Goal: Task Accomplishment & Management: Manage account settings

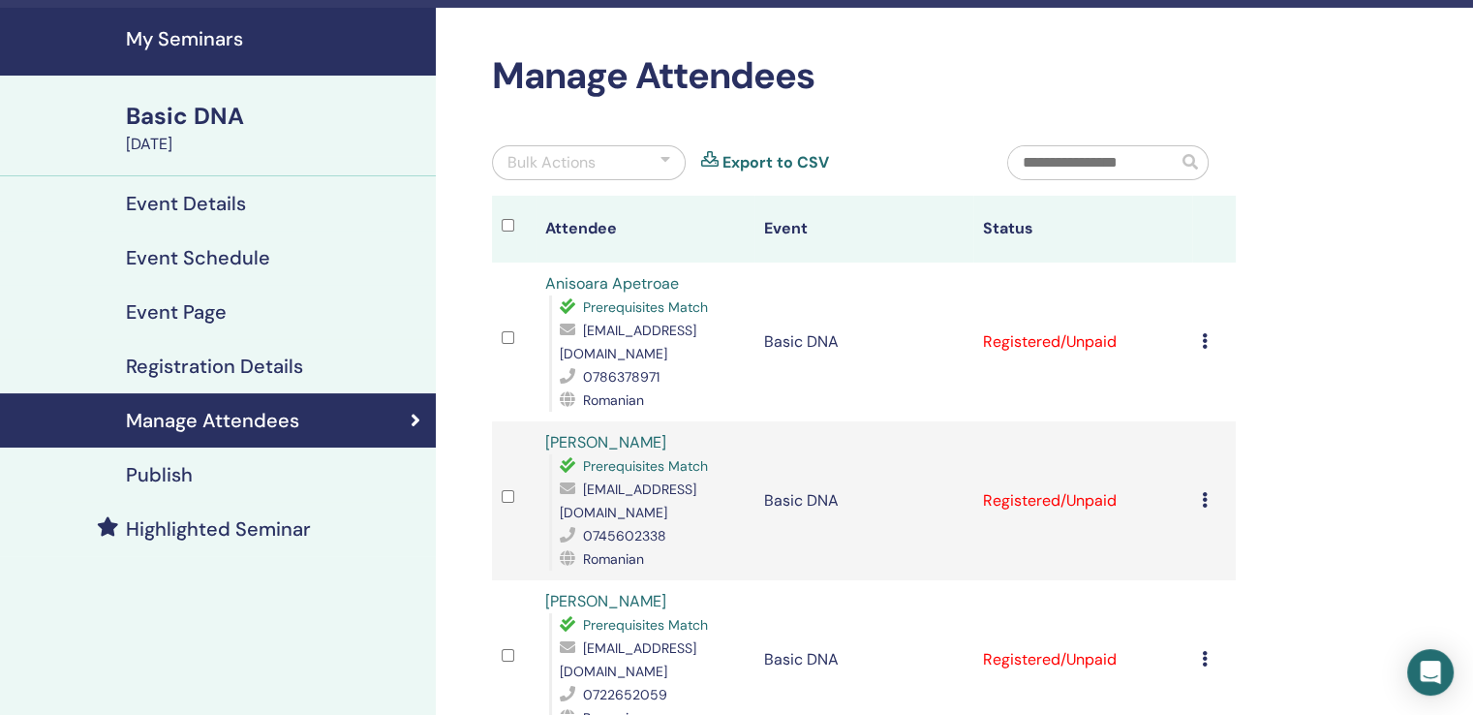
scroll to position [97, 0]
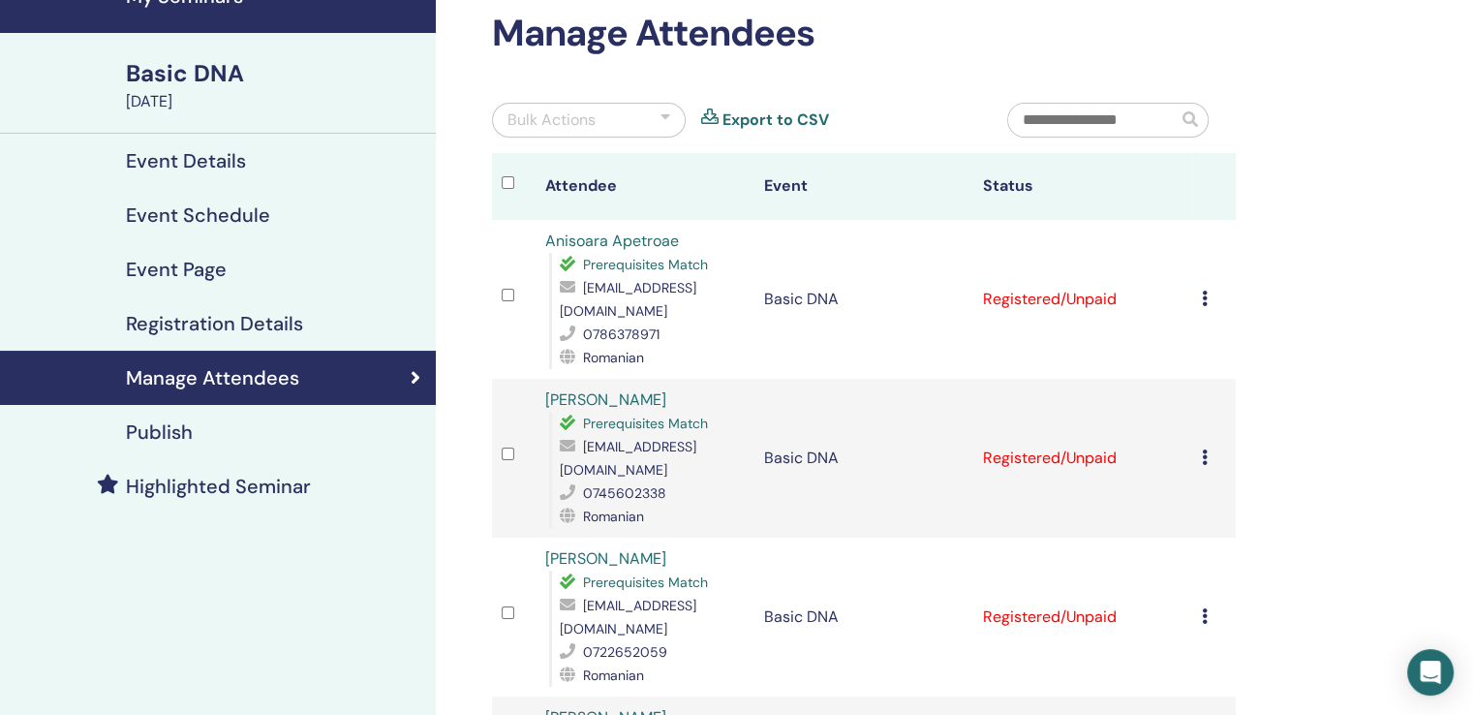
click at [1202, 307] on div "Cancel Registration Do not auto-certify Mark as Paid Mark as Unpaid Mark as Abs…" at bounding box center [1214, 299] width 24 height 23
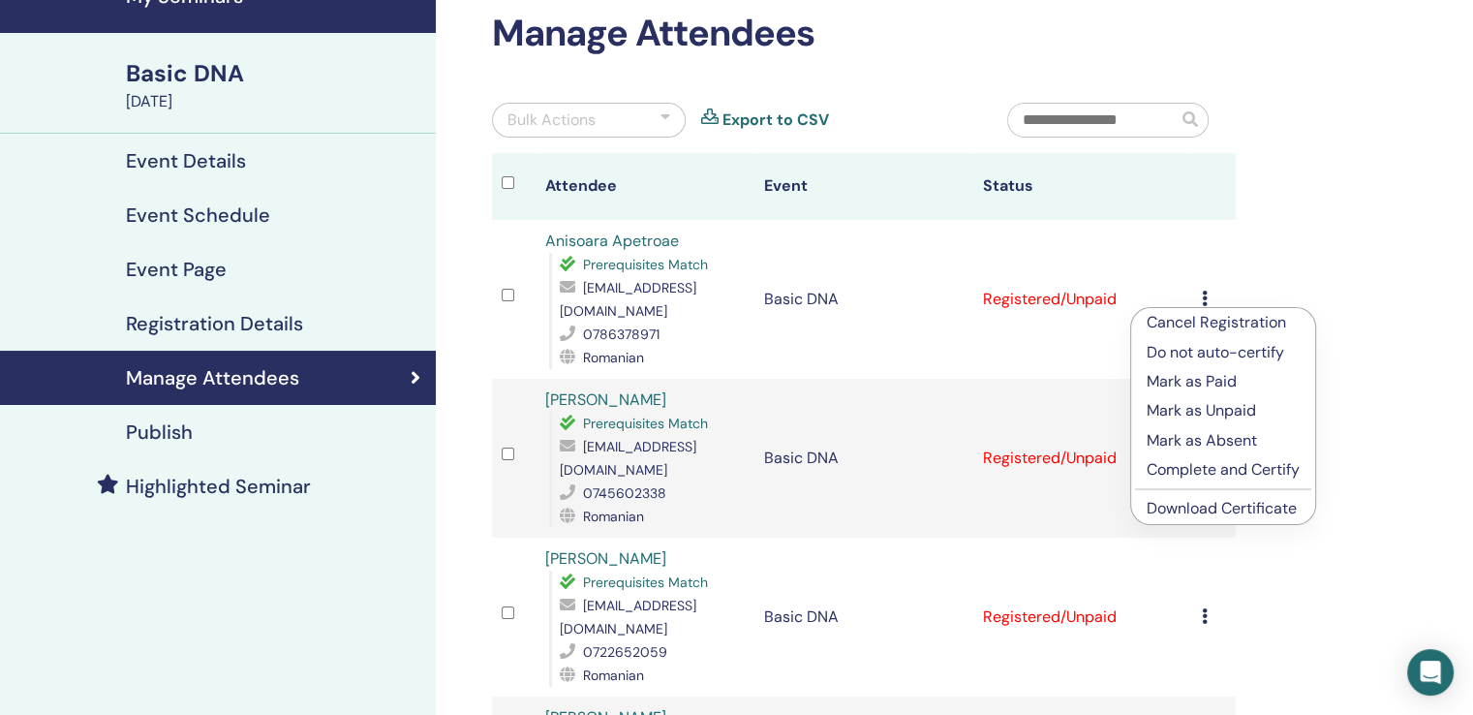
click at [1177, 473] on p "Complete and Certify" at bounding box center [1222, 469] width 153 height 23
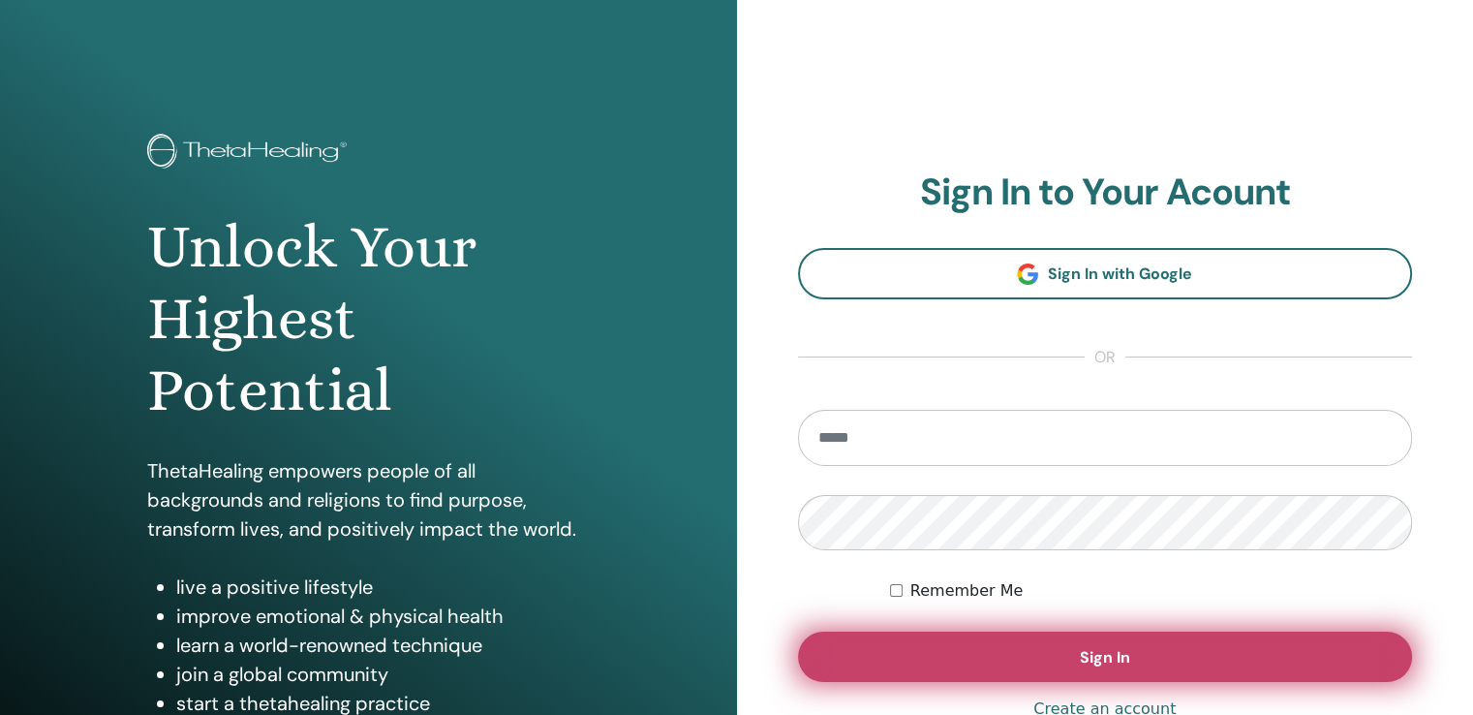
type input "**********"
click at [865, 666] on button "Sign In" at bounding box center [1105, 656] width 615 height 50
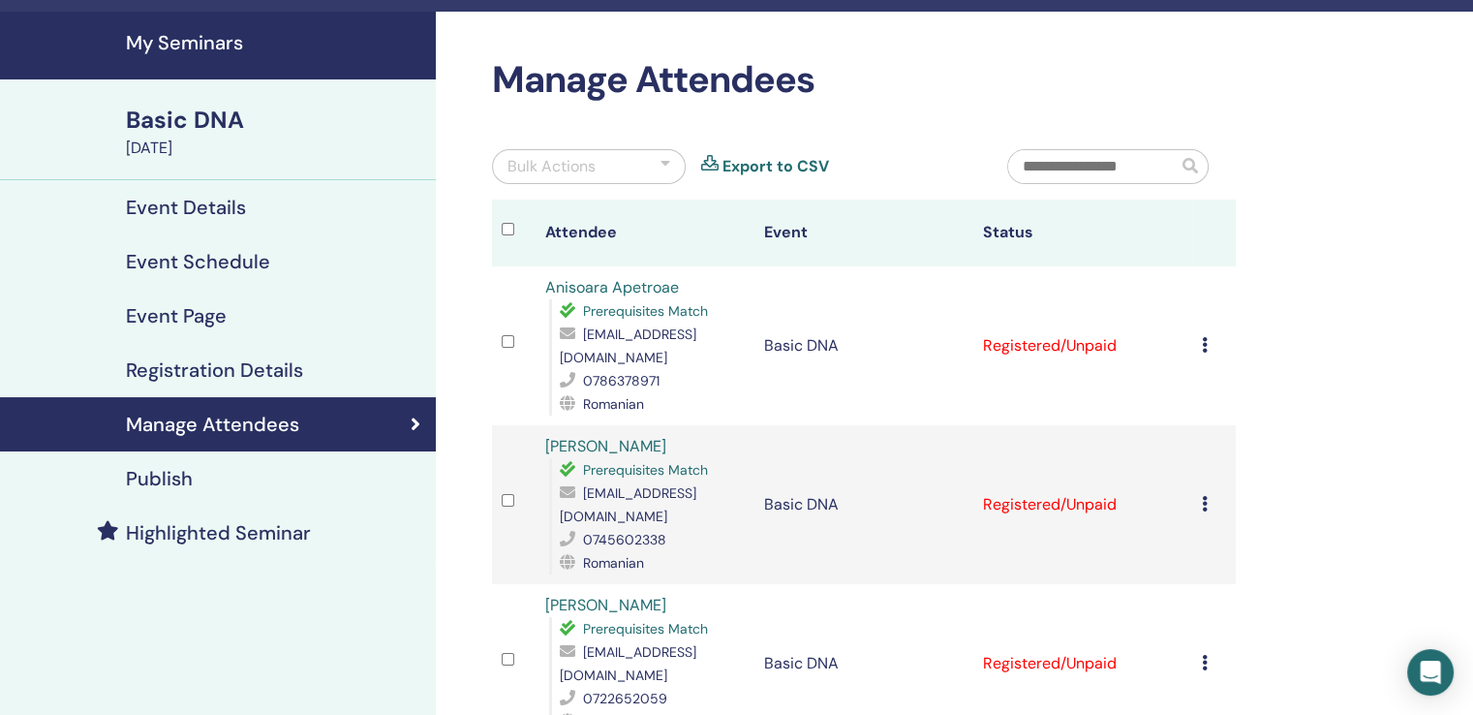
scroll to position [97, 0]
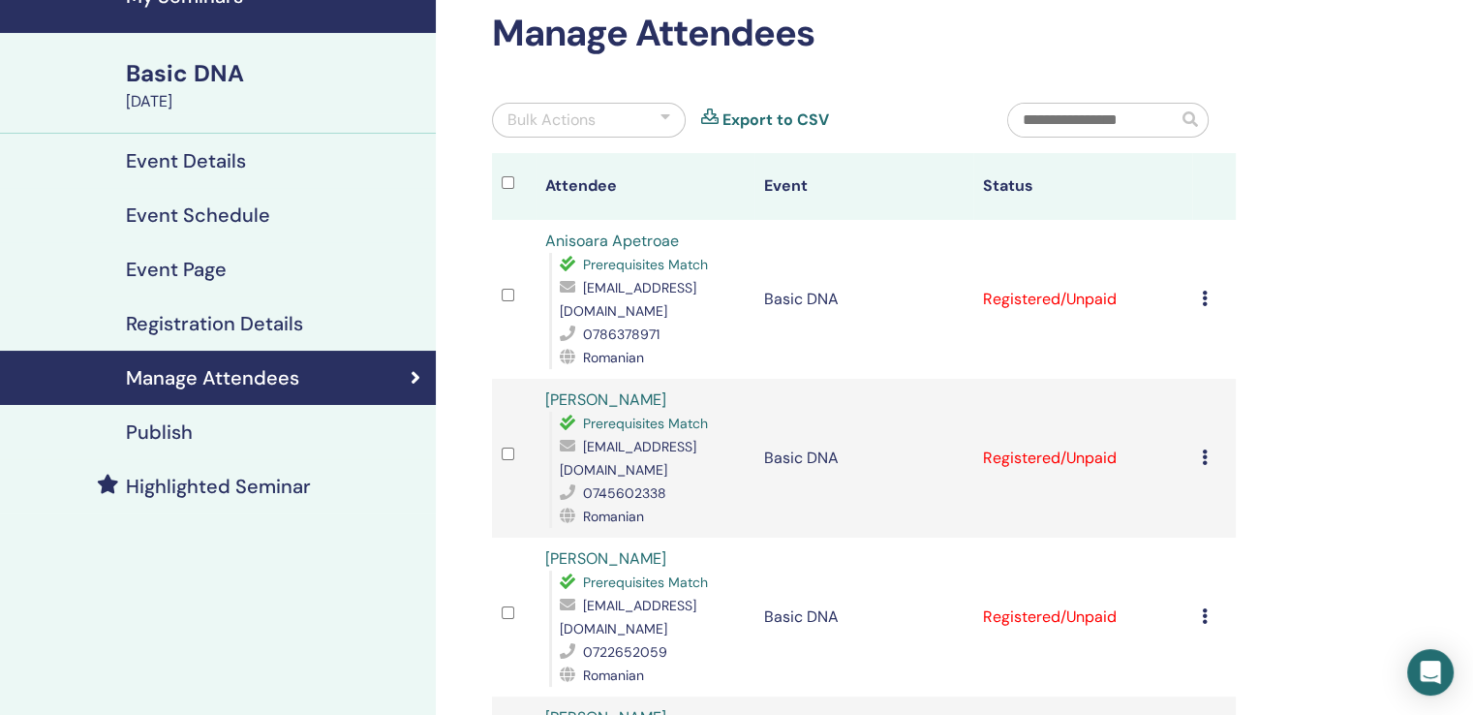
click at [1208, 299] on div "Cancel Registration Do not auto-certify Mark as Paid Mark as Unpaid Mark as Abs…" at bounding box center [1214, 299] width 24 height 23
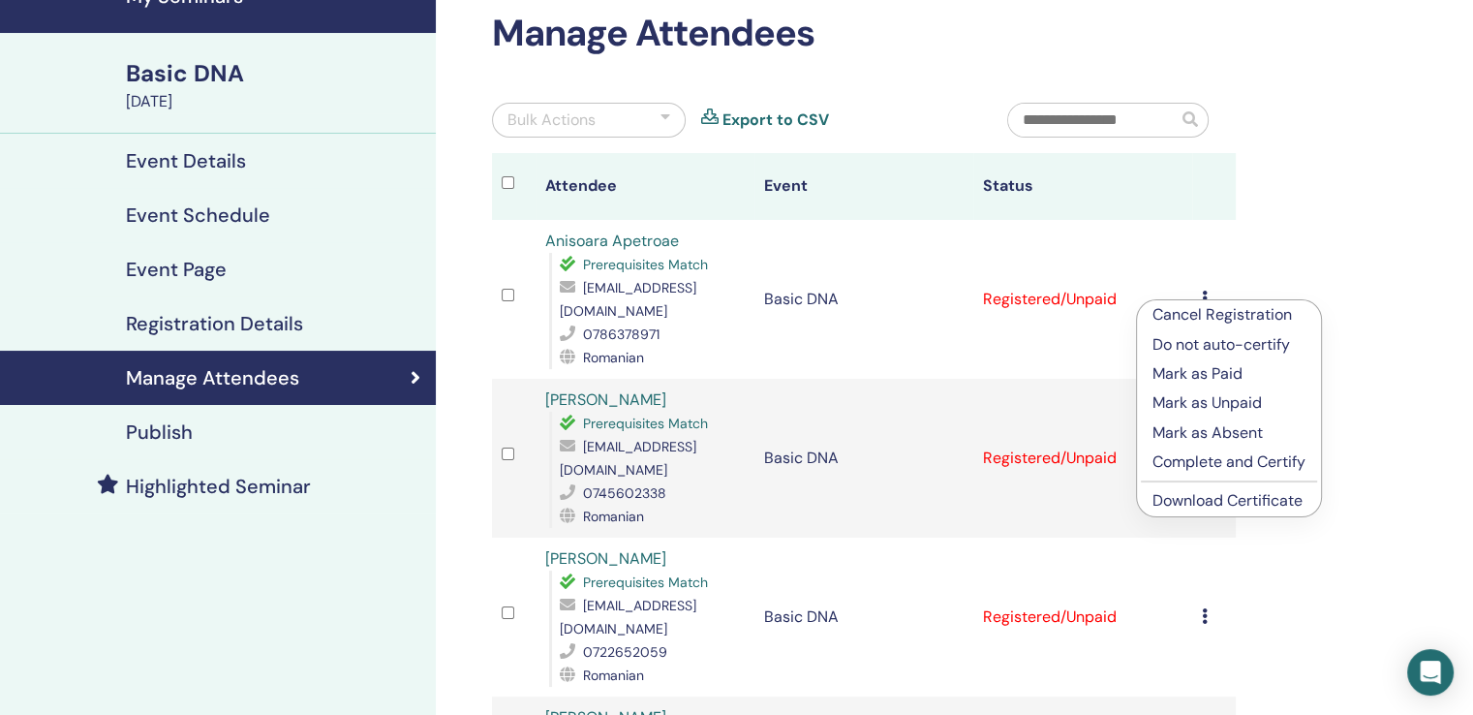
click at [1208, 460] on p "Complete and Certify" at bounding box center [1228, 461] width 153 height 23
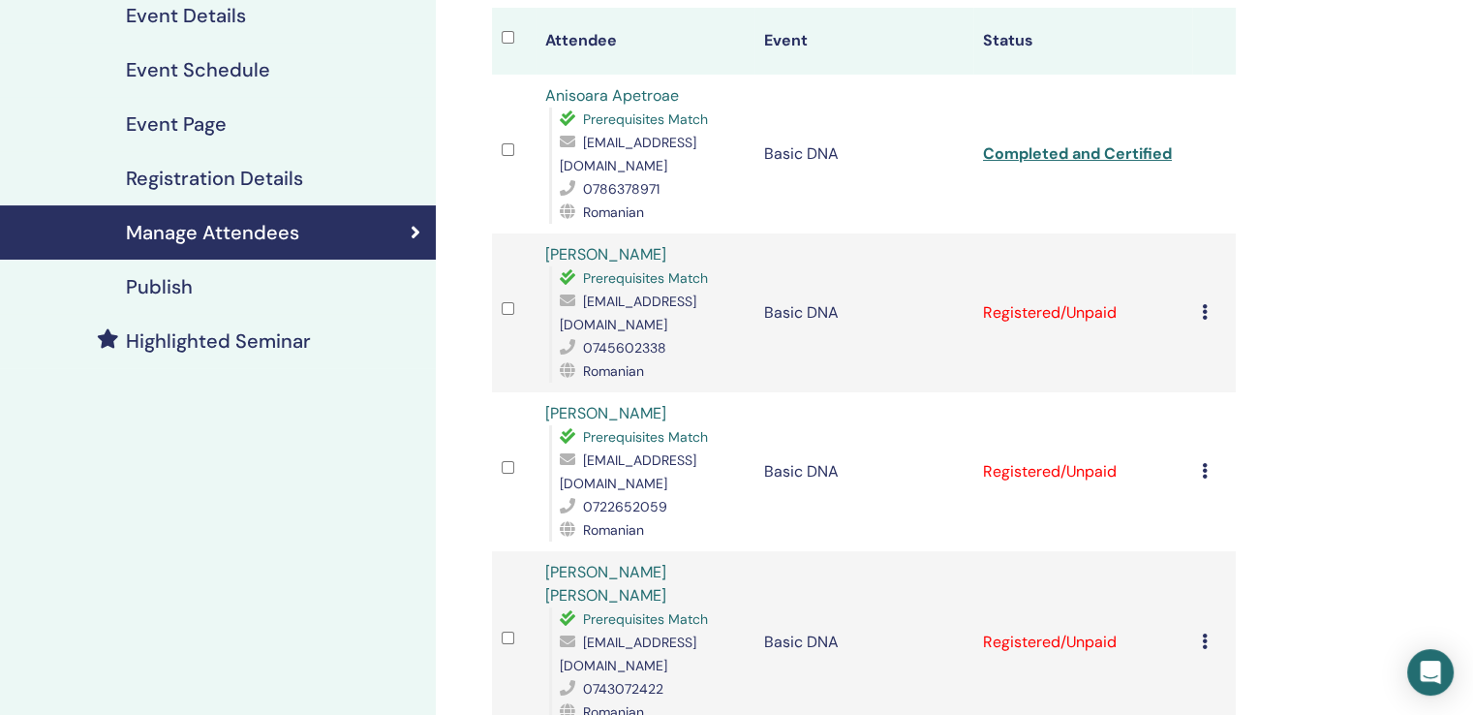
scroll to position [290, 0]
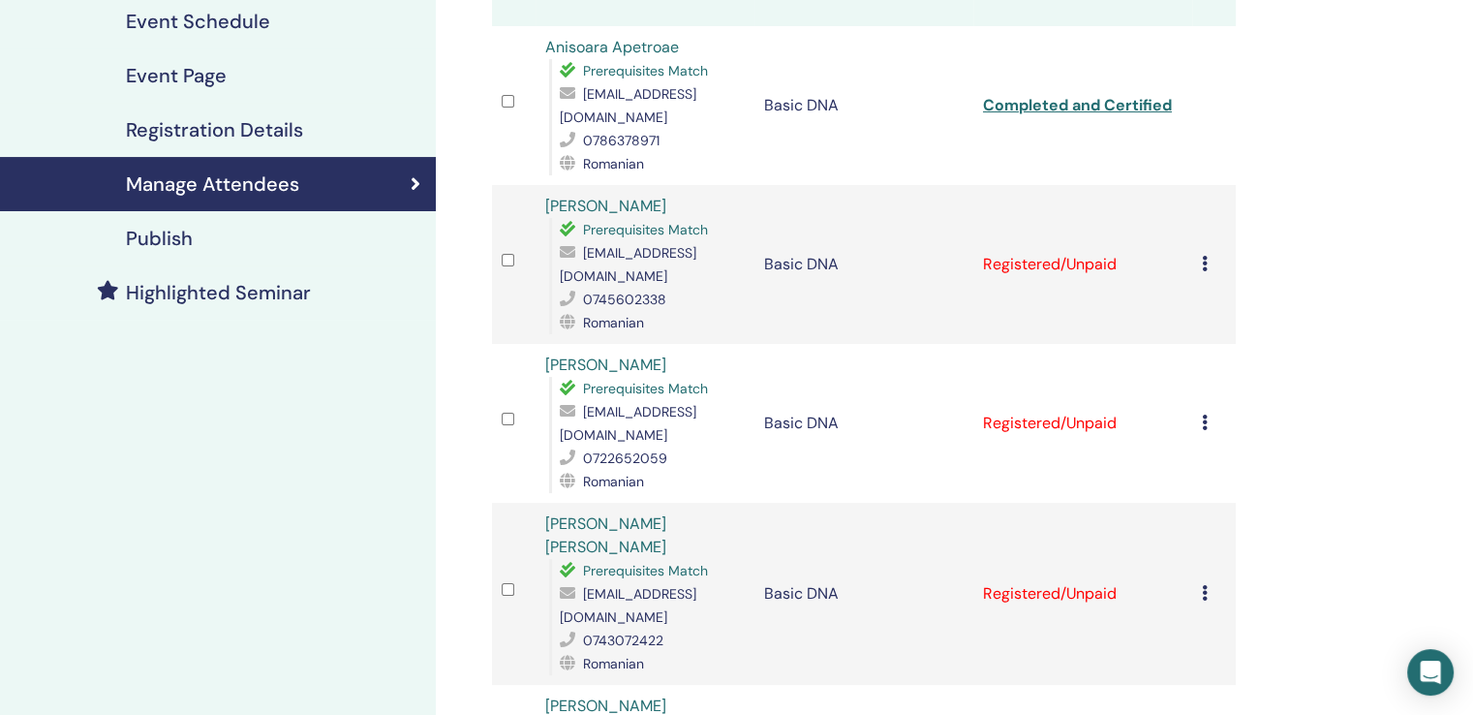
click at [1208, 259] on div "Cancel Registration Do not auto-certify Mark as Paid Mark as Unpaid Mark as Abs…" at bounding box center [1214, 264] width 24 height 23
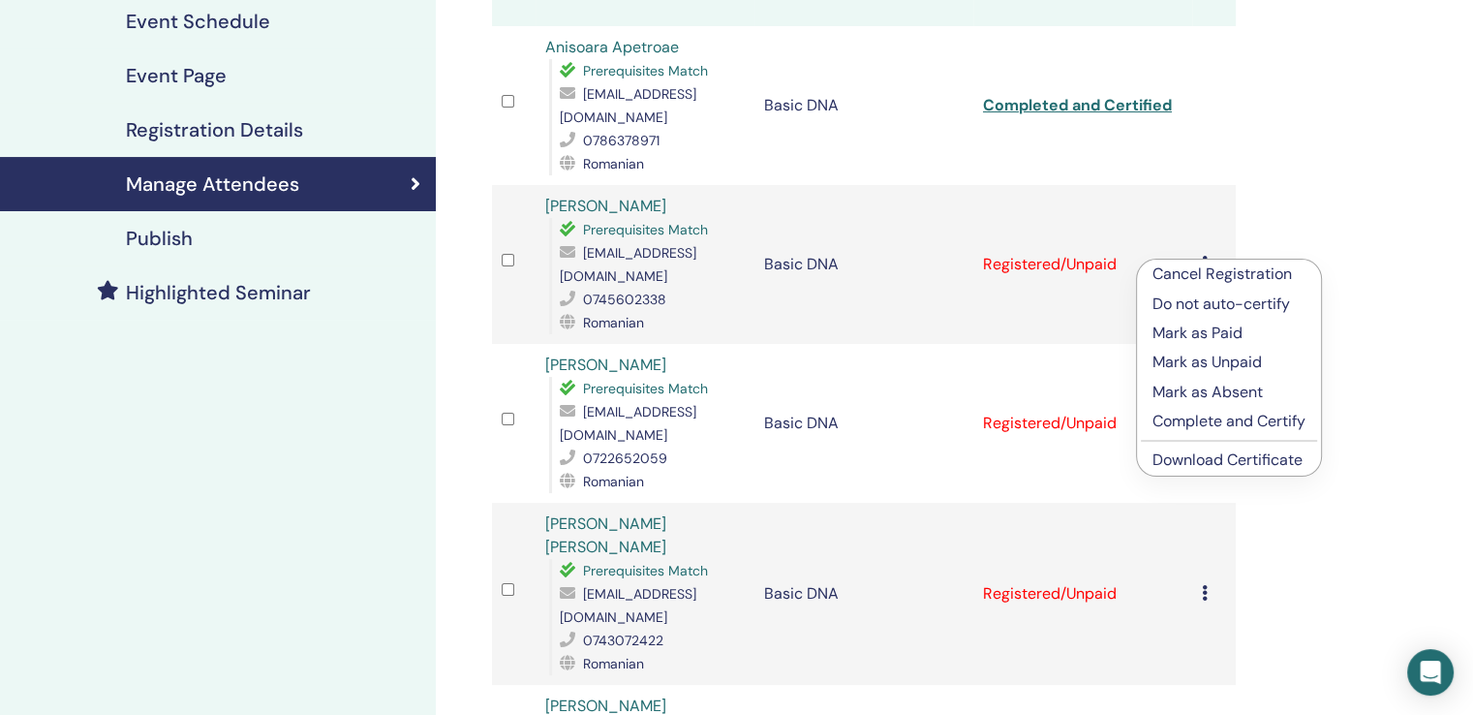
click at [1192, 425] on p "Complete and Certify" at bounding box center [1228, 421] width 153 height 23
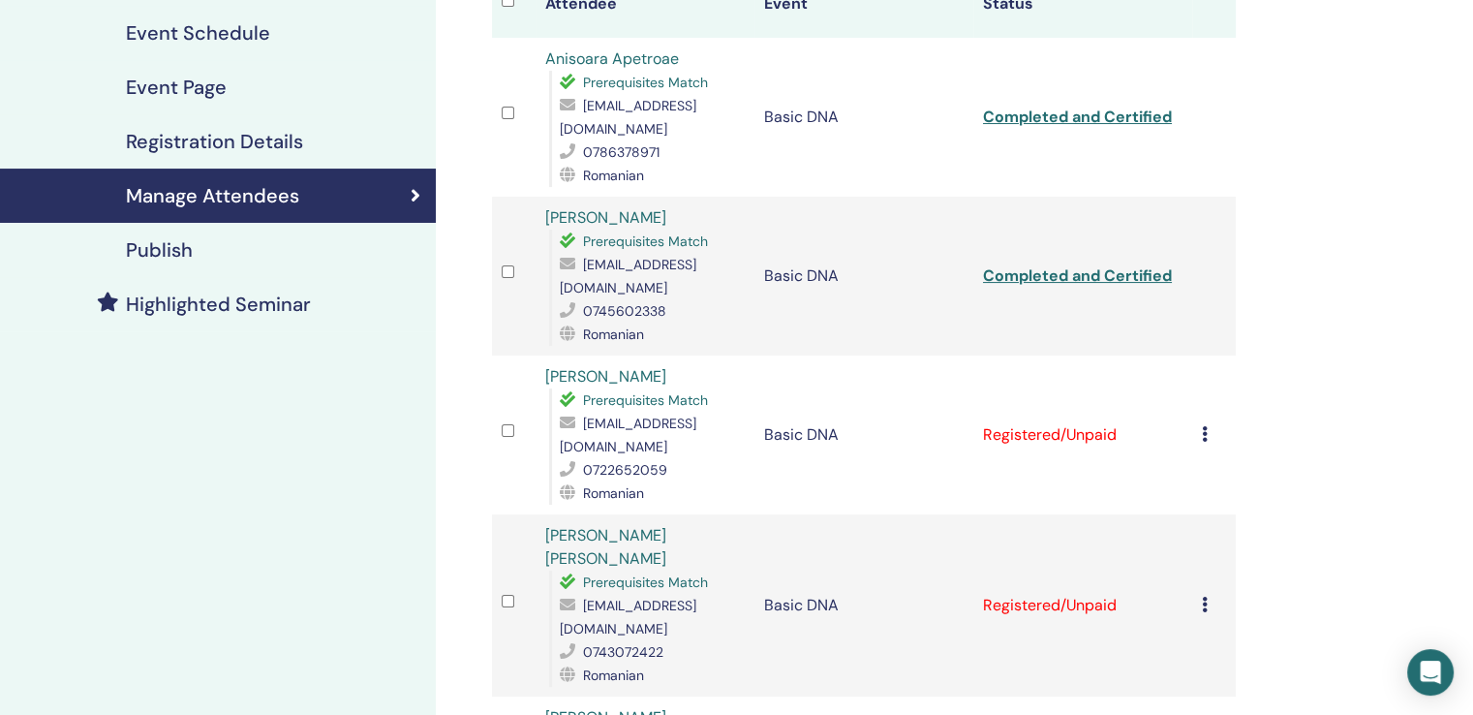
scroll to position [290, 0]
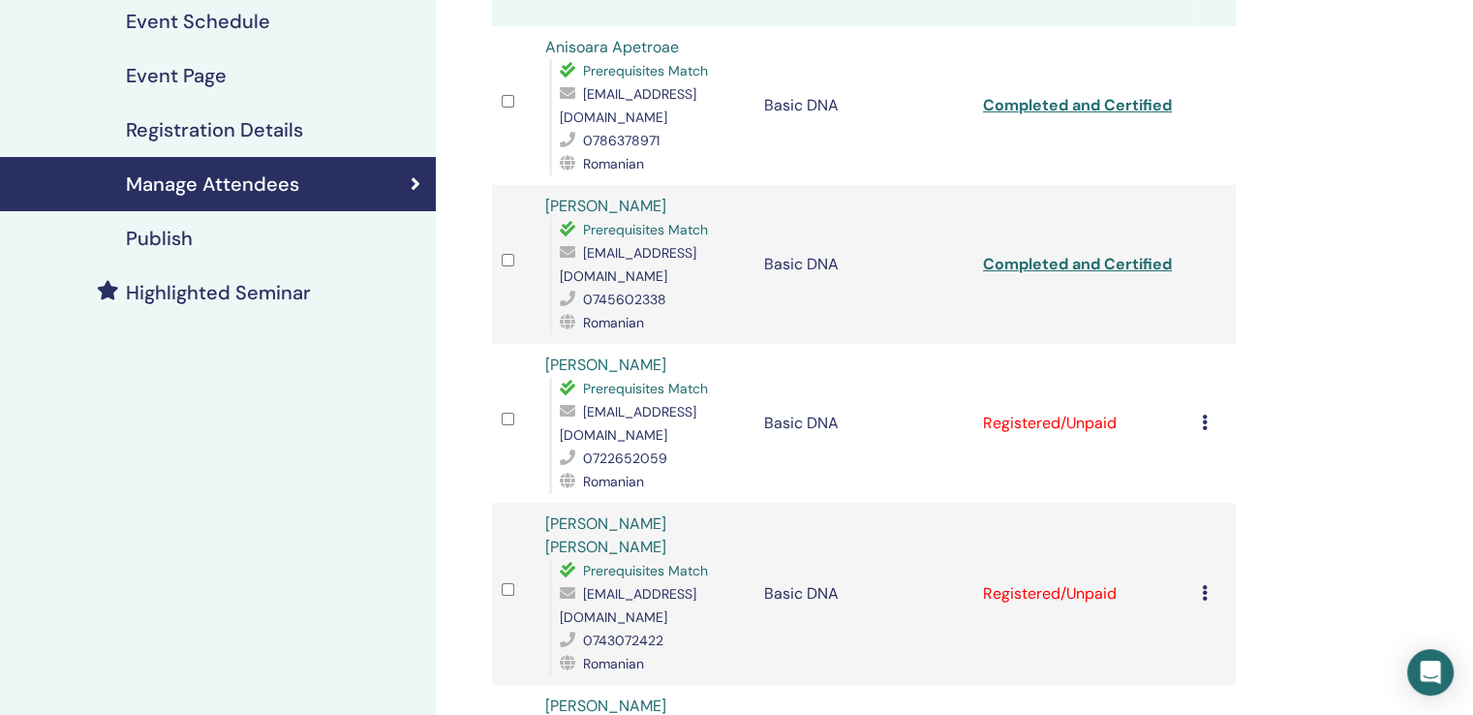
click at [1202, 414] on icon at bounding box center [1205, 421] width 6 height 15
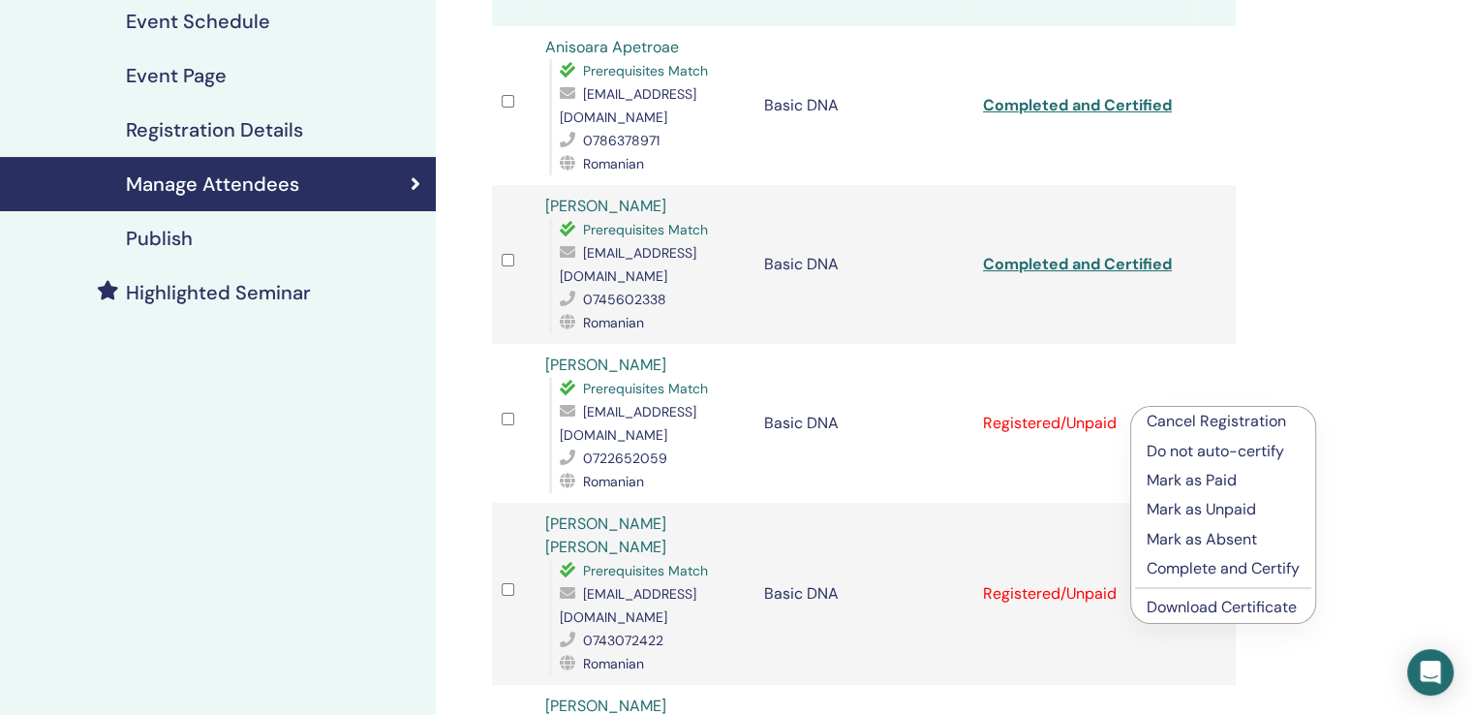
click at [1188, 567] on p "Complete and Certify" at bounding box center [1222, 568] width 153 height 23
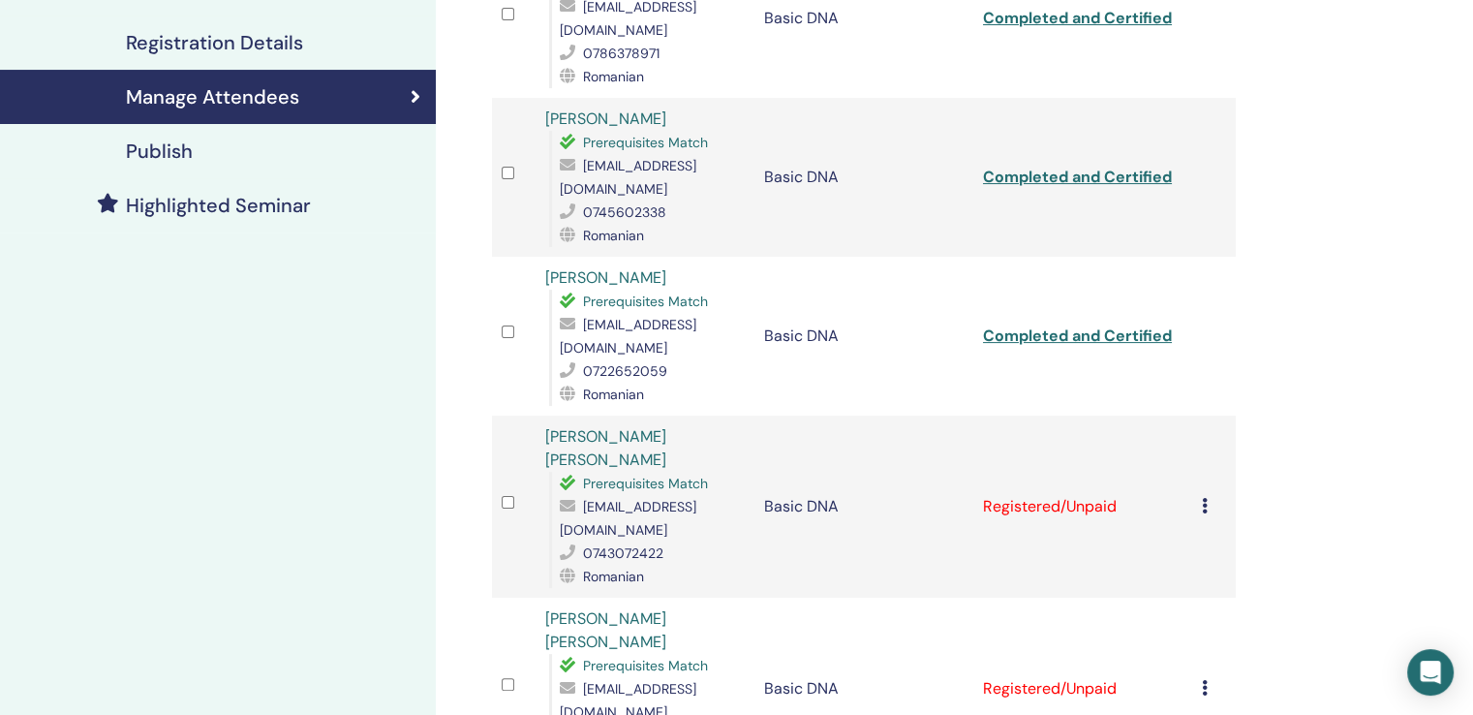
scroll to position [387, 0]
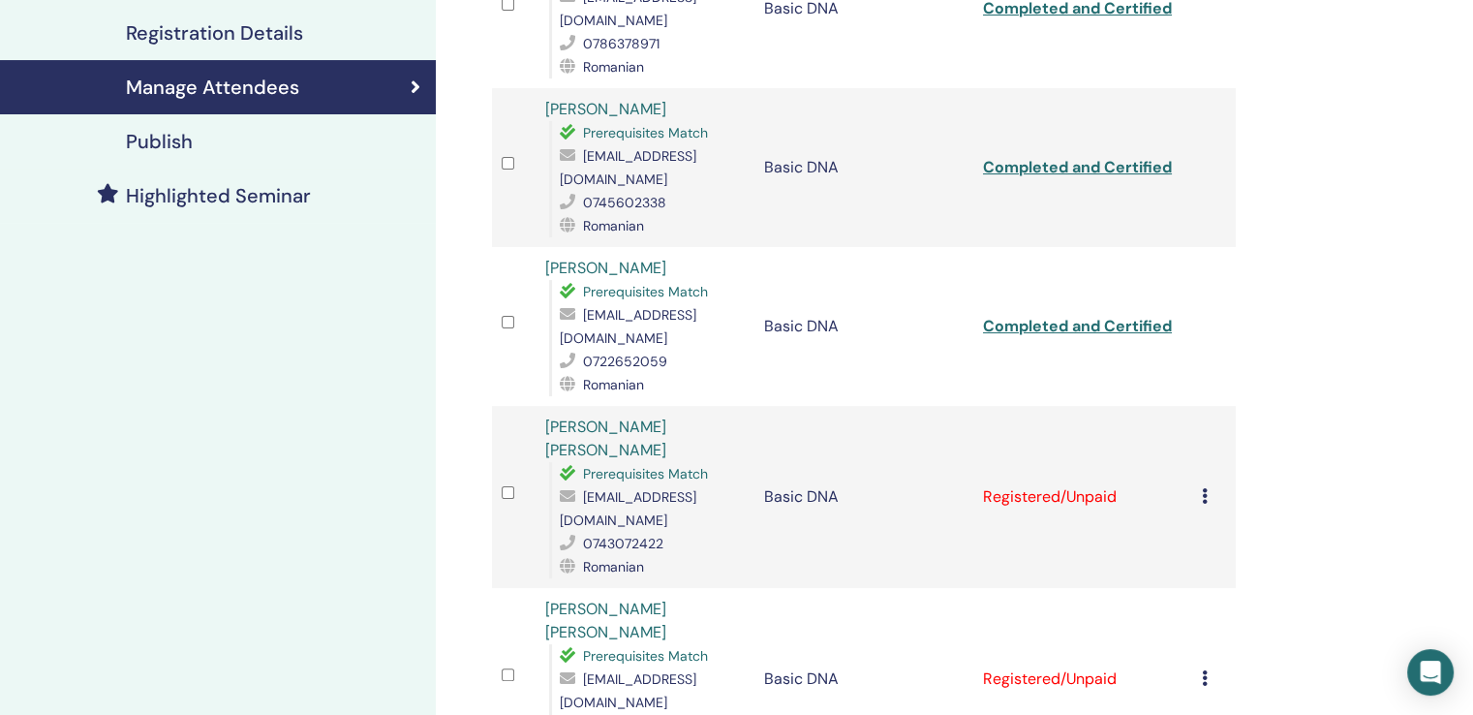
click at [1202, 488] on icon at bounding box center [1205, 495] width 6 height 15
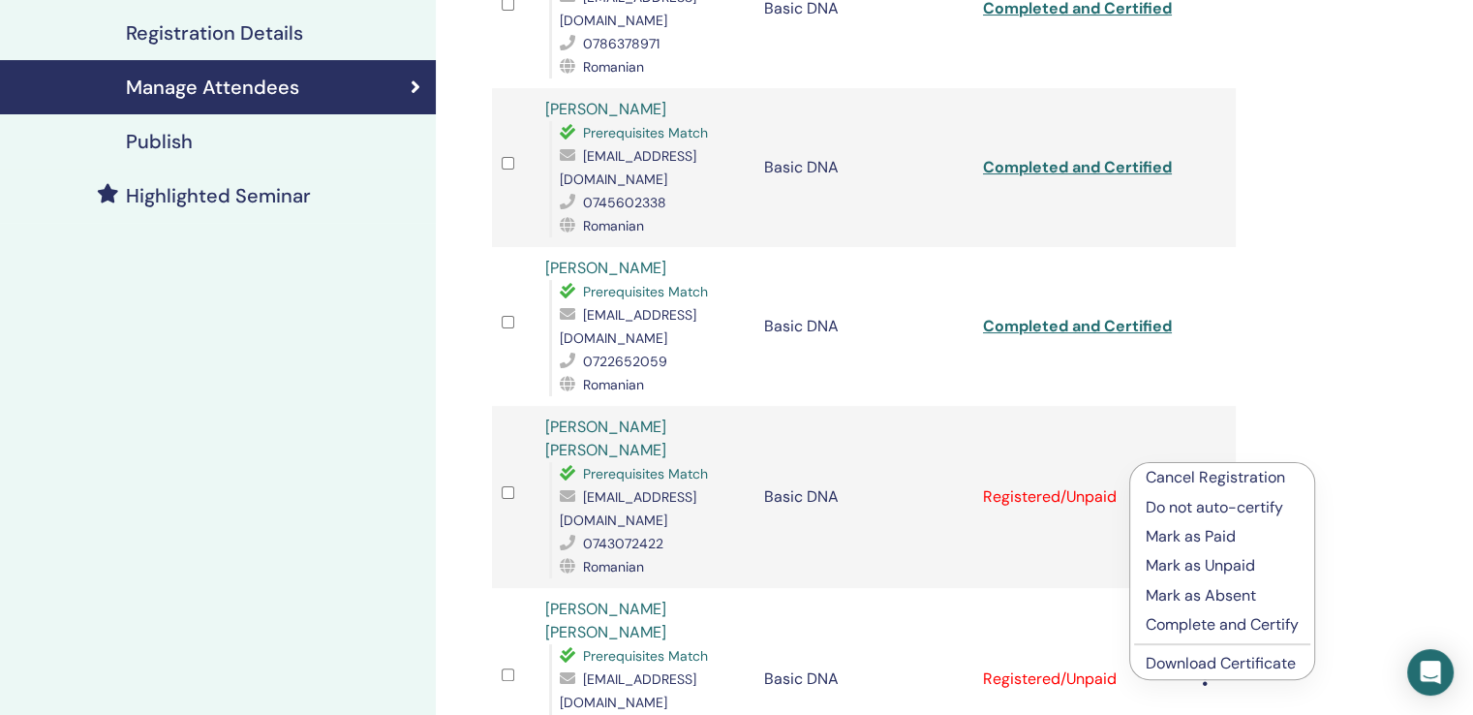
click at [1181, 617] on p "Complete and Certify" at bounding box center [1221, 624] width 153 height 23
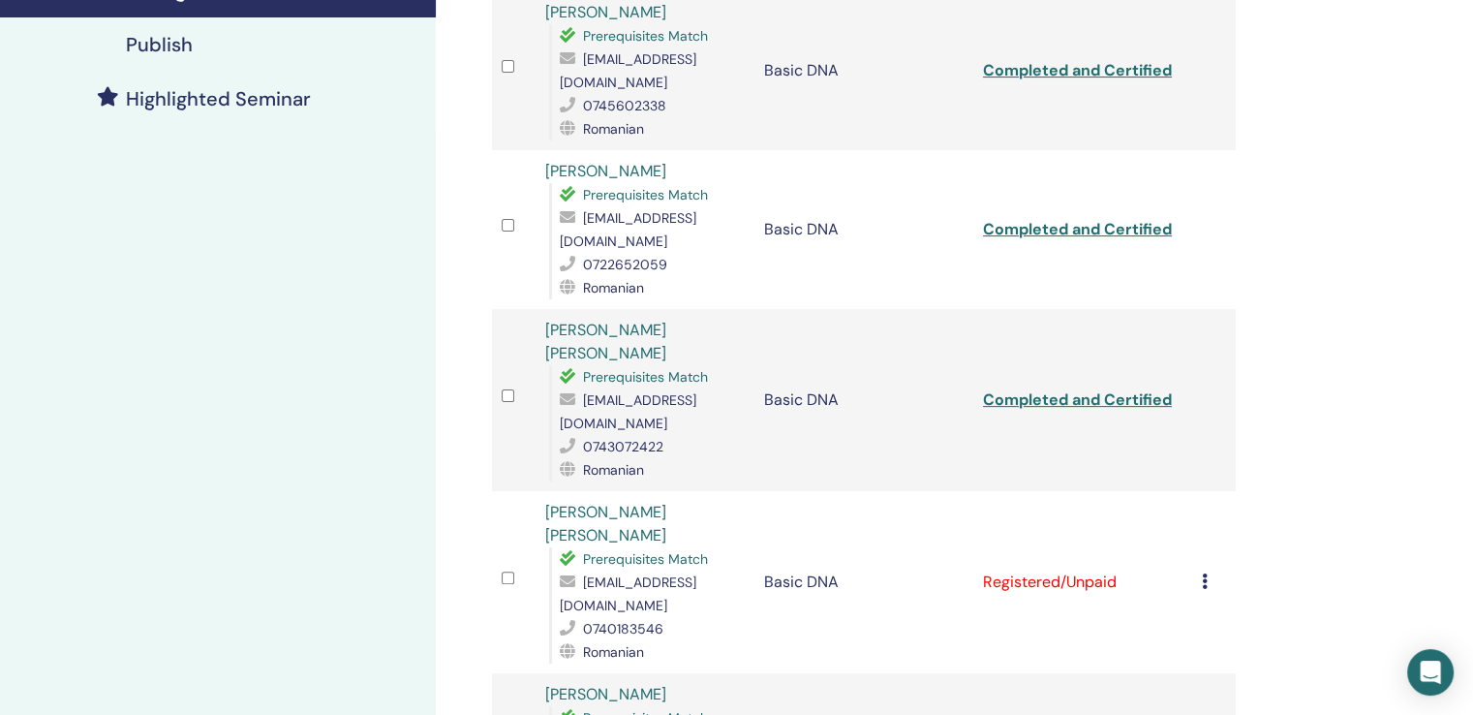
scroll to position [678, 0]
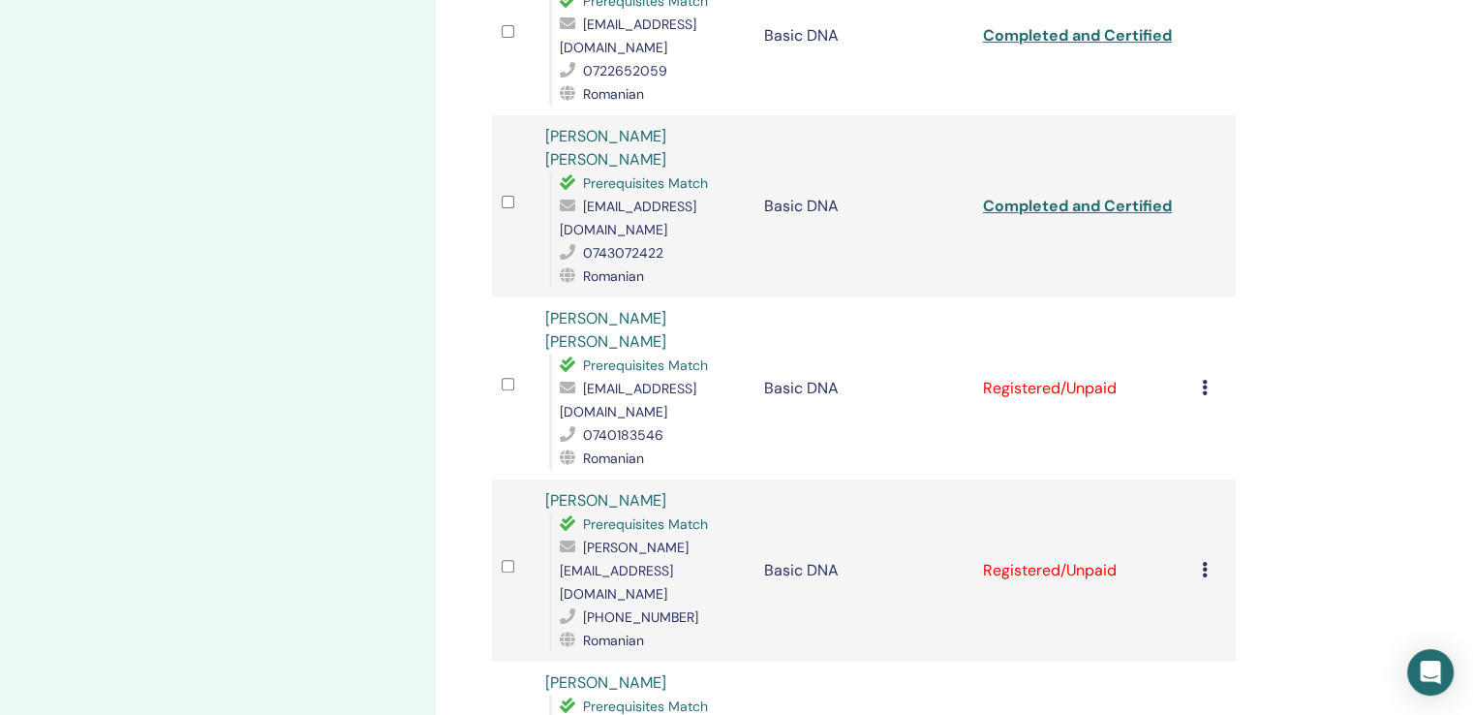
click at [1207, 377] on div "Cancel Registration Do not auto-certify Mark as Paid Mark as Unpaid Mark as Abs…" at bounding box center [1214, 388] width 24 height 23
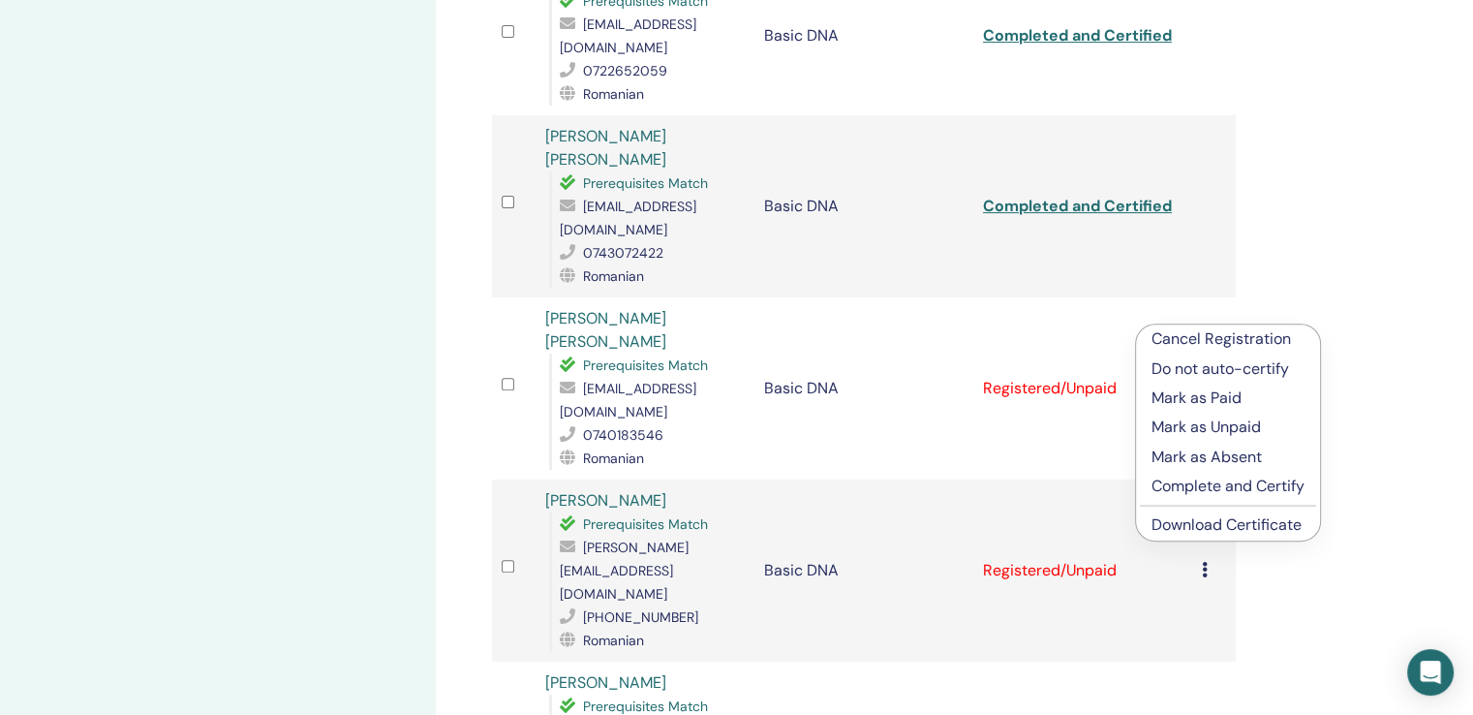
click at [1200, 493] on p "Complete and Certify" at bounding box center [1227, 485] width 153 height 23
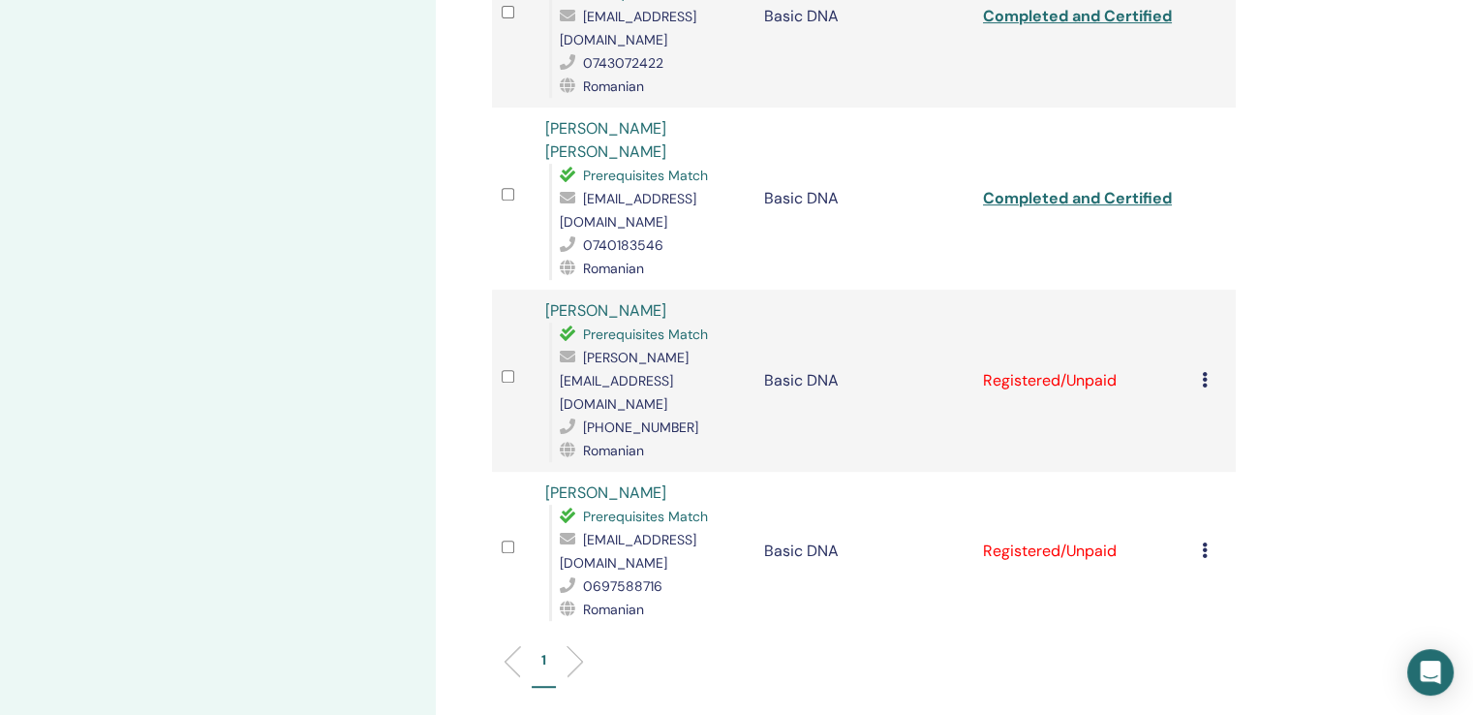
scroll to position [871, 0]
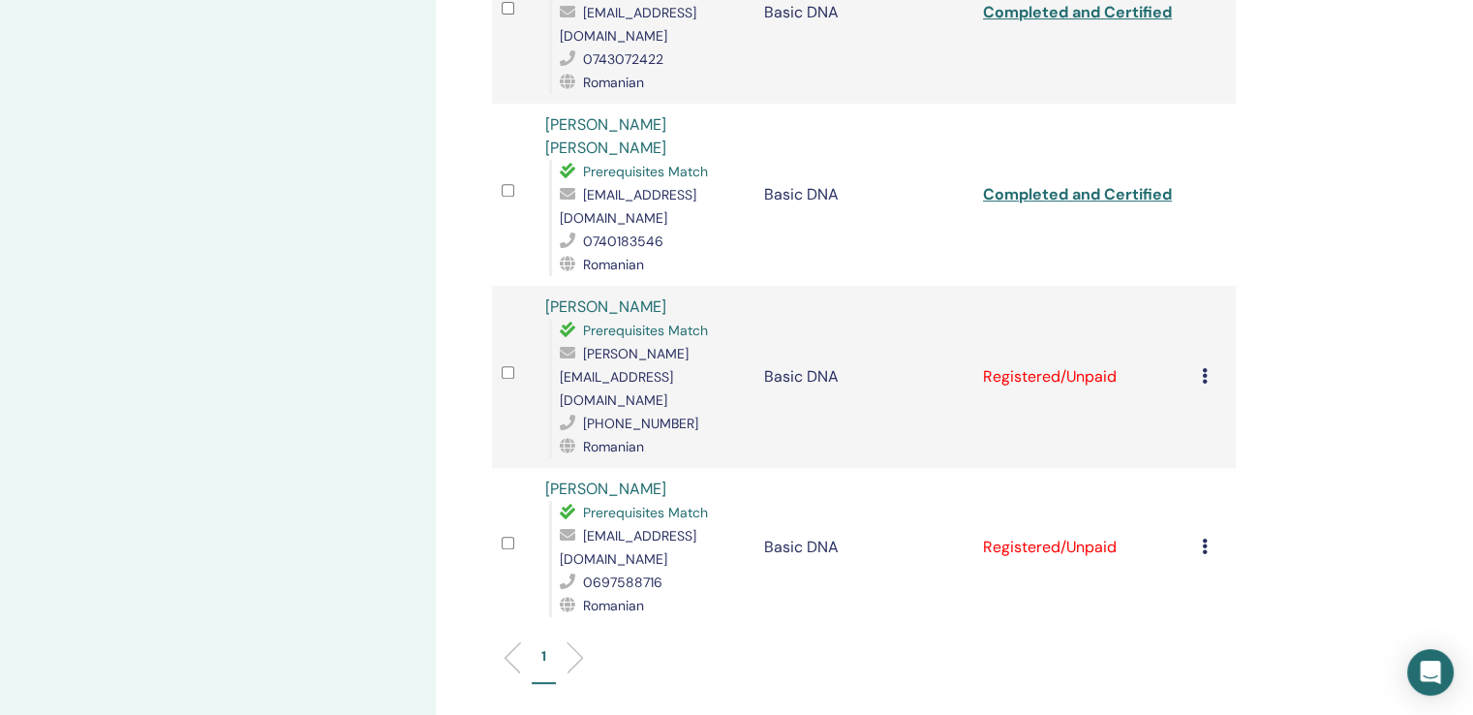
click at [1204, 368] on icon at bounding box center [1205, 375] width 6 height 15
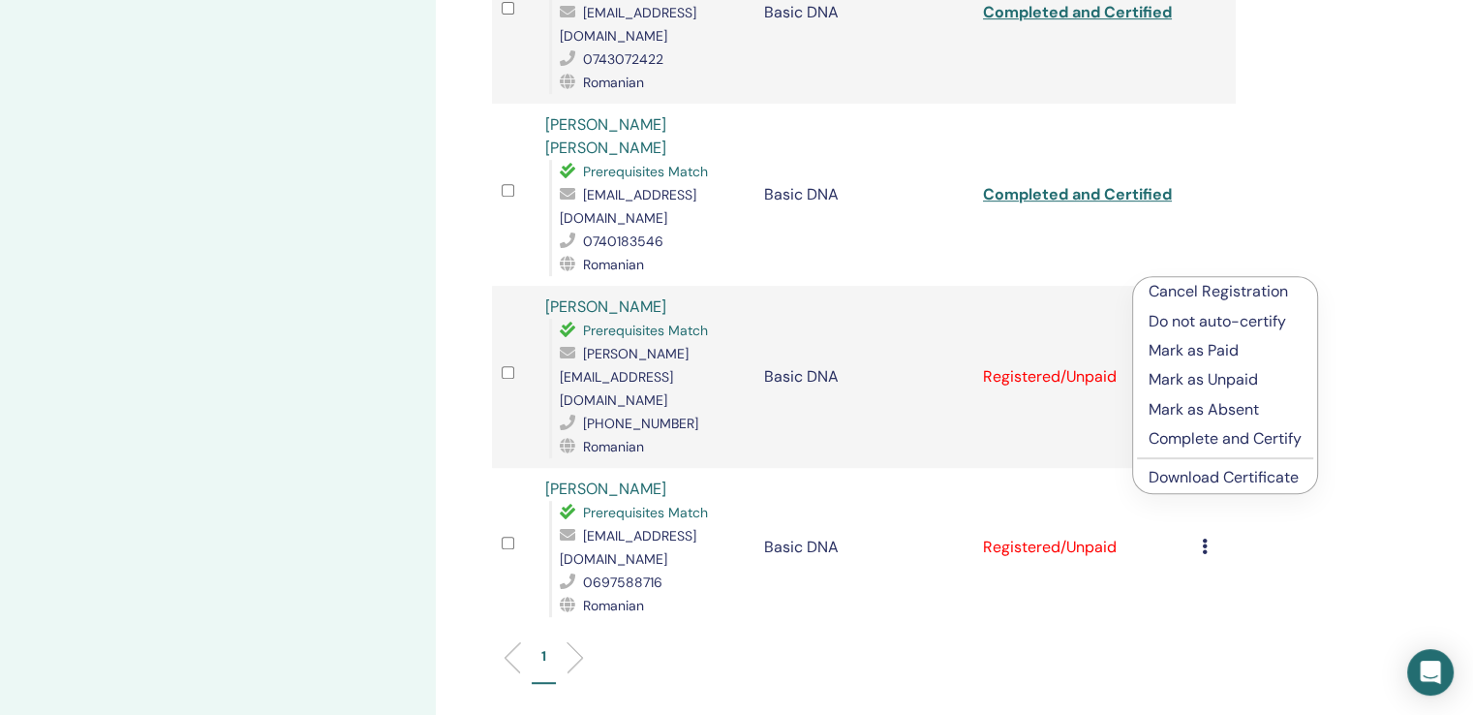
click at [1146, 442] on li "Complete and Certify" at bounding box center [1225, 438] width 184 height 29
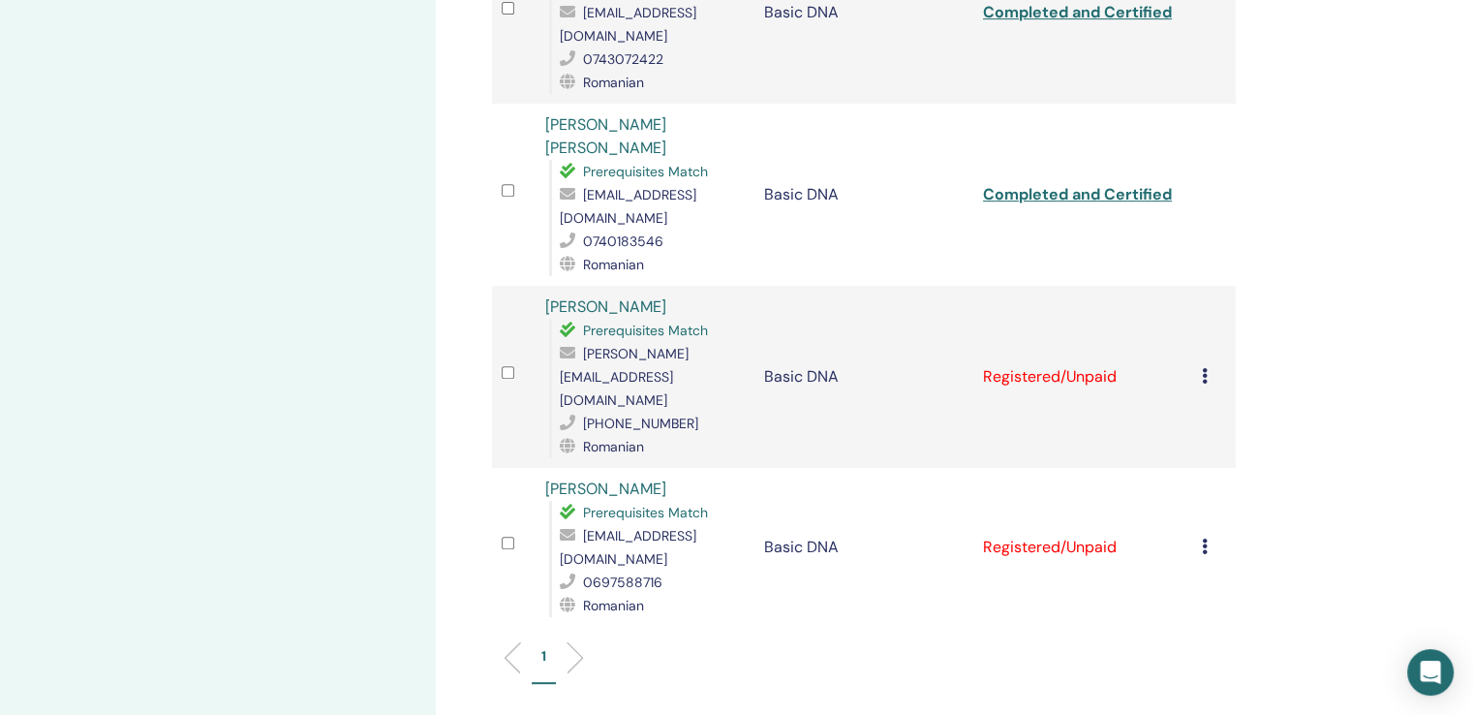
click at [1204, 368] on icon at bounding box center [1205, 375] width 6 height 15
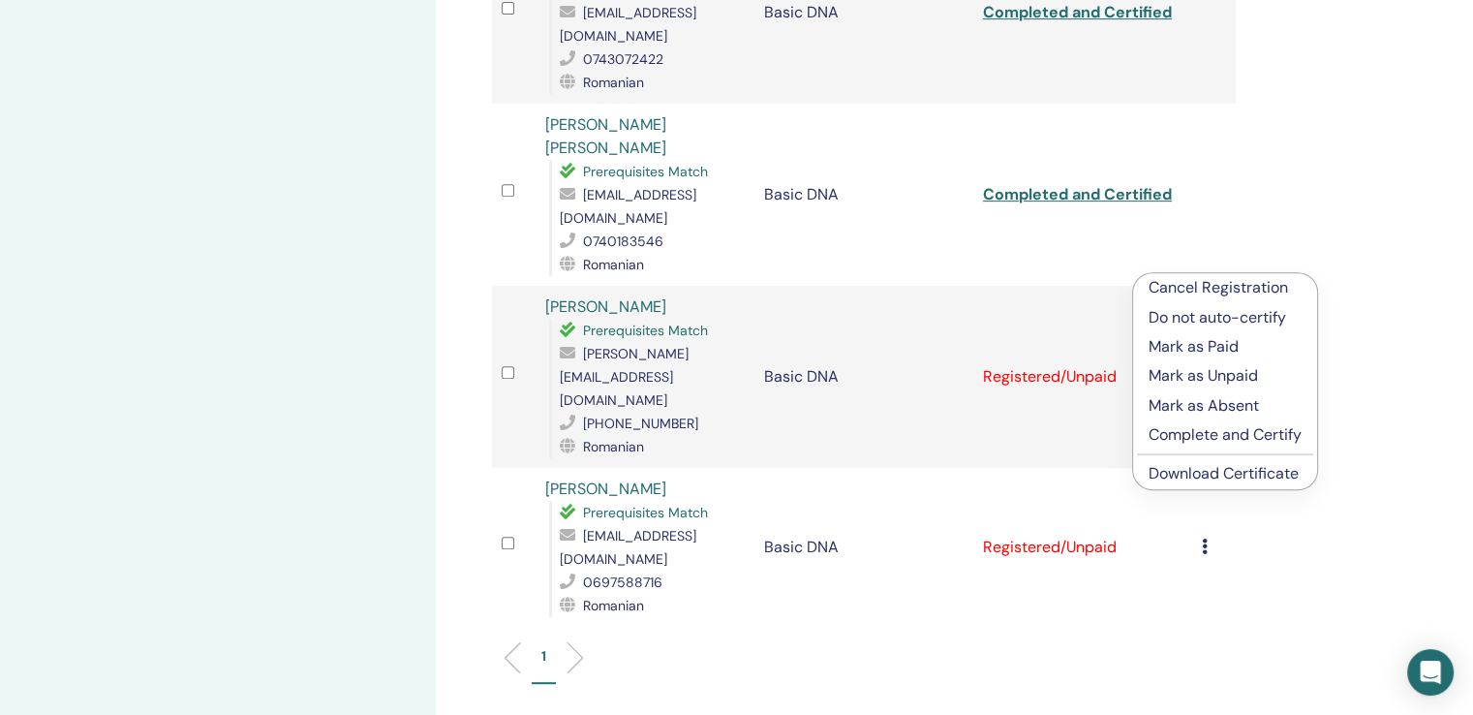
click at [1189, 439] on p "Complete and Certify" at bounding box center [1224, 434] width 153 height 23
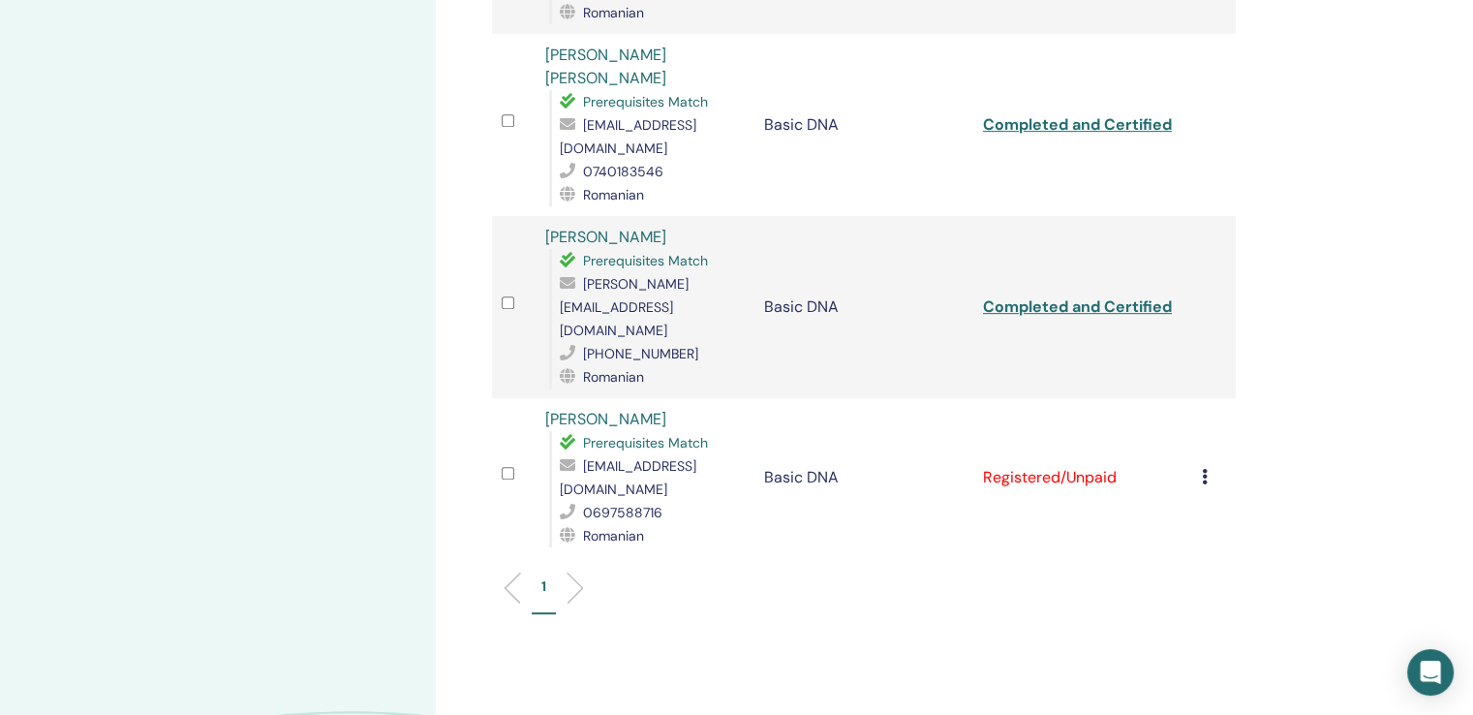
scroll to position [968, 0]
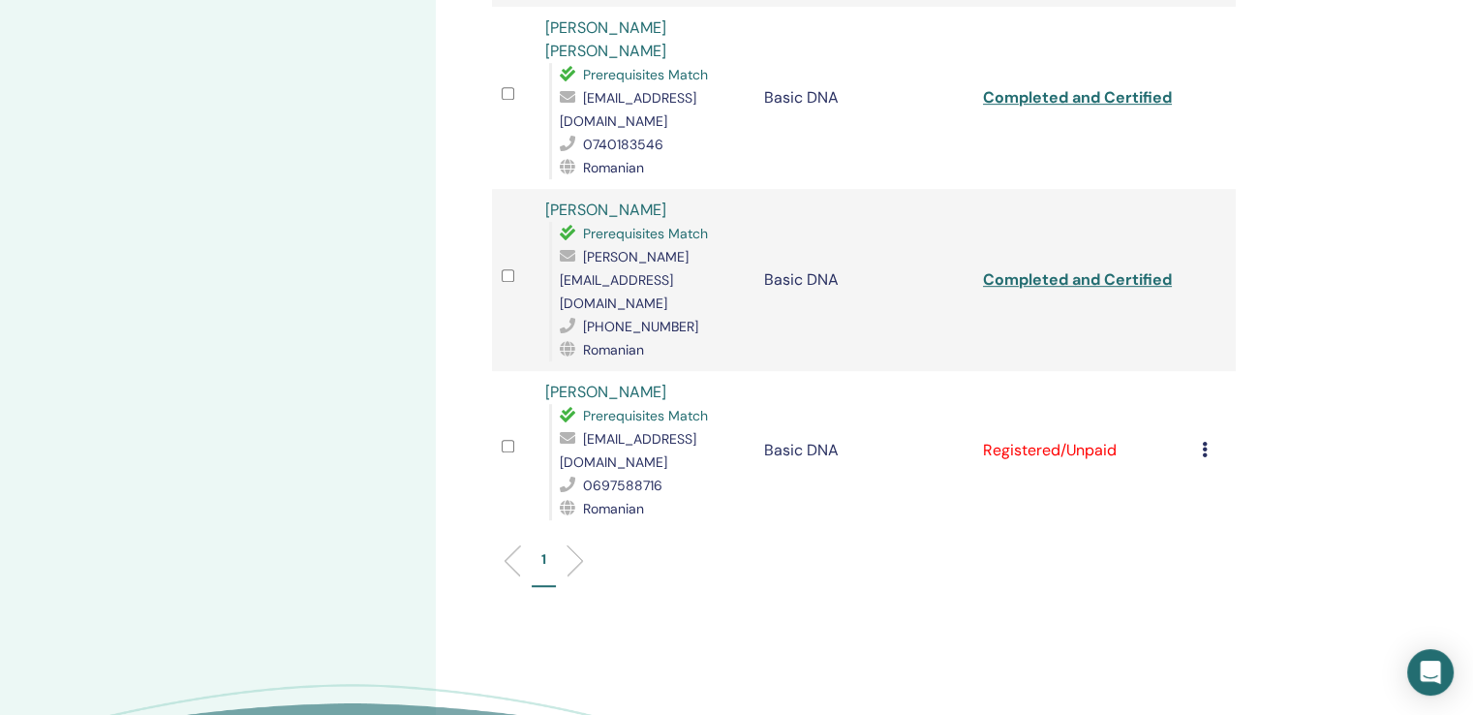
click at [1205, 441] on icon at bounding box center [1205, 448] width 6 height 15
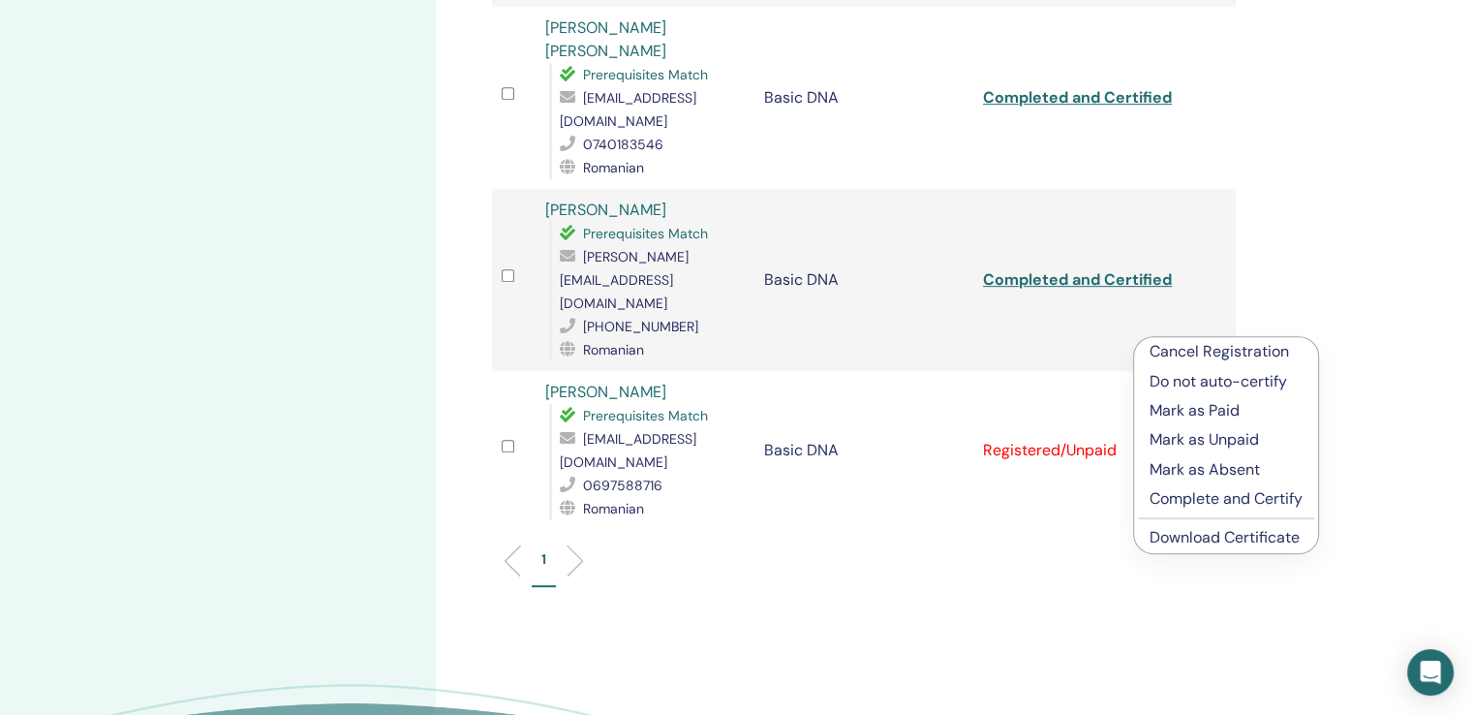
click at [1166, 497] on p "Complete and Certify" at bounding box center [1225, 498] width 153 height 23
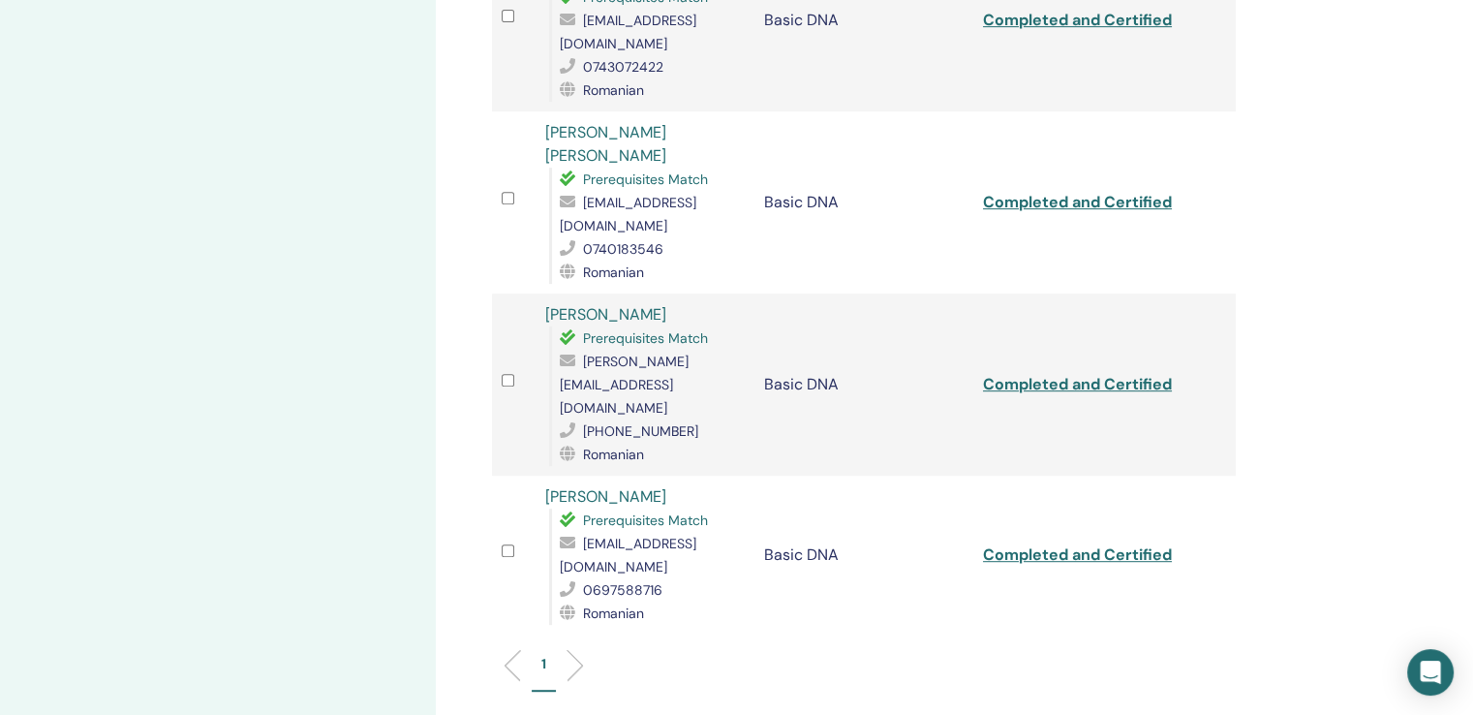
scroll to position [1065, 0]
